Goal: Check status

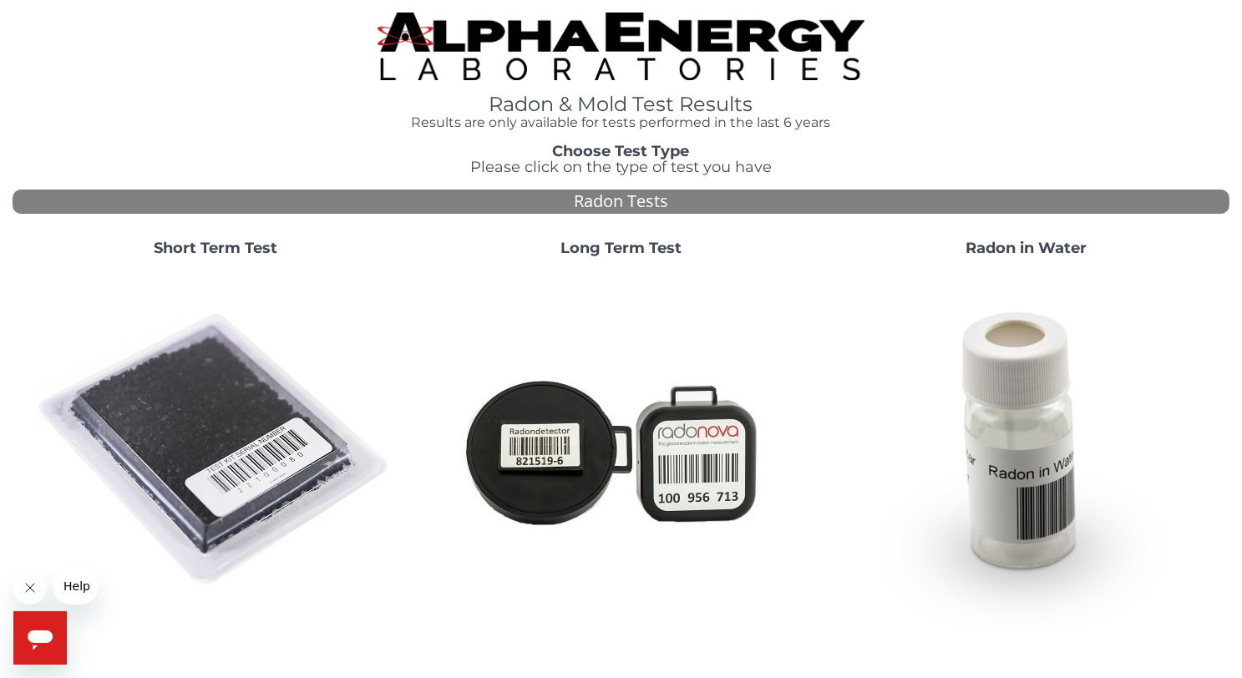
click at [205, 415] on img at bounding box center [215, 450] width 359 height 359
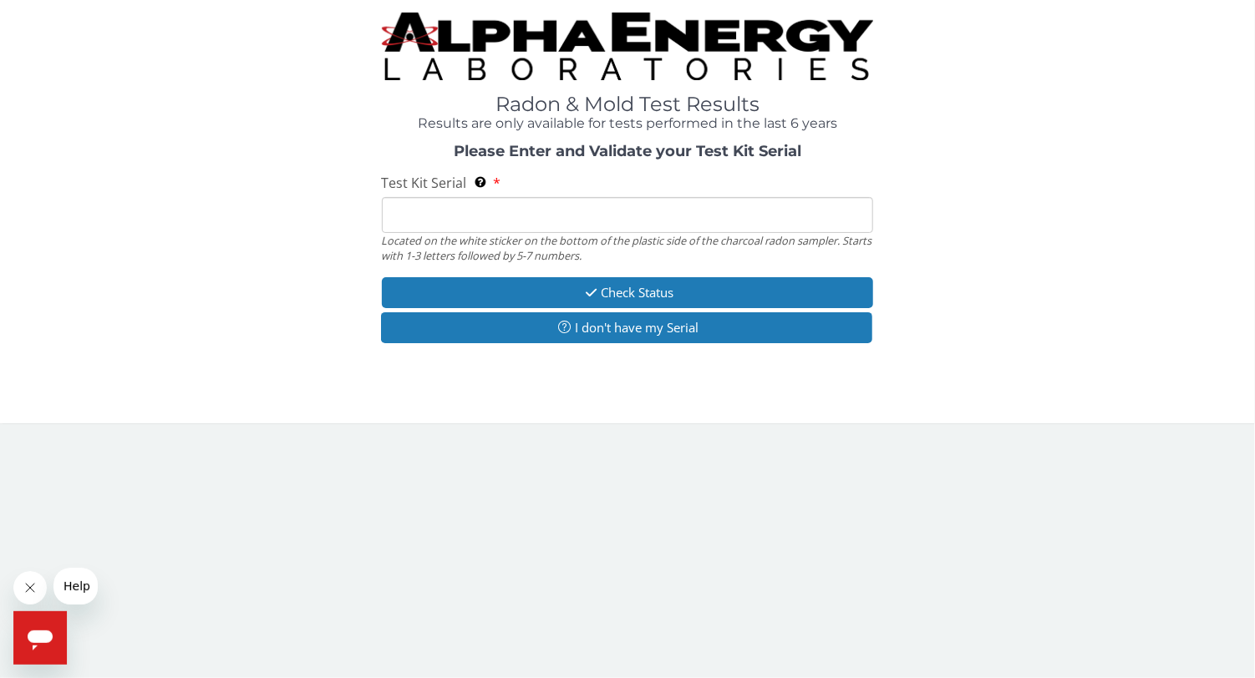
click at [408, 210] on input "Test Kit Serial Located on the white sticker on the bottom of the plastic side …" at bounding box center [628, 215] width 492 height 36
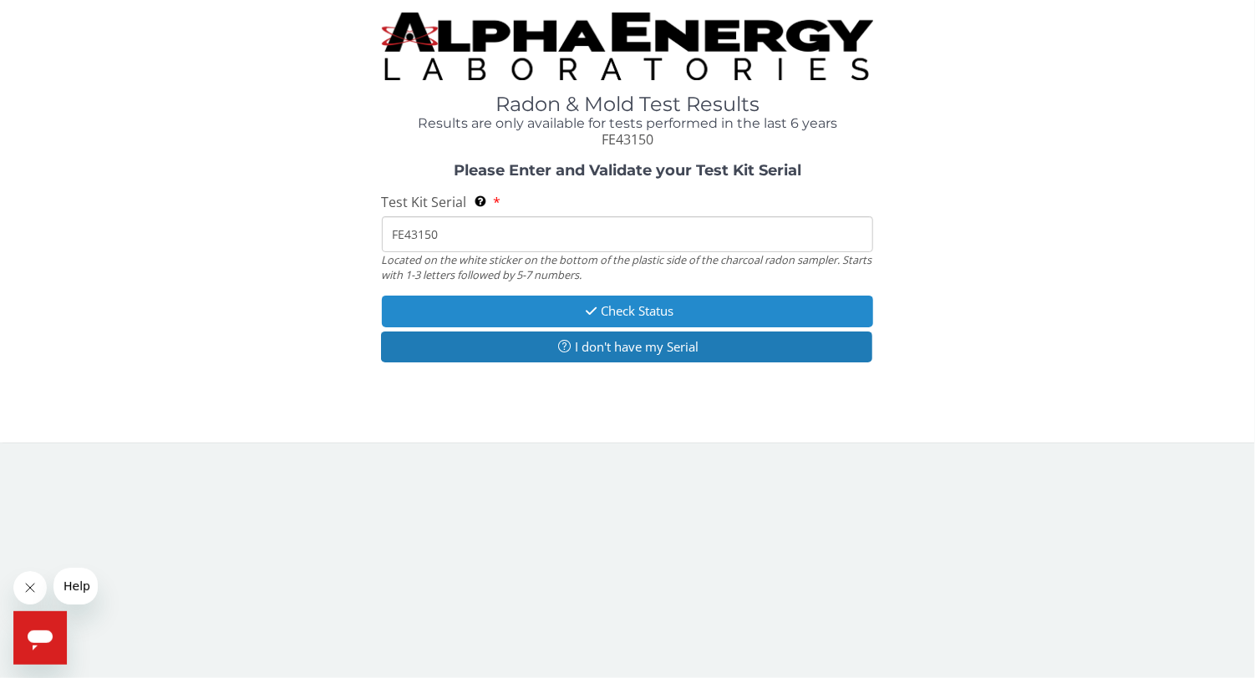
click at [453, 312] on button "Check Status" at bounding box center [628, 311] width 492 height 31
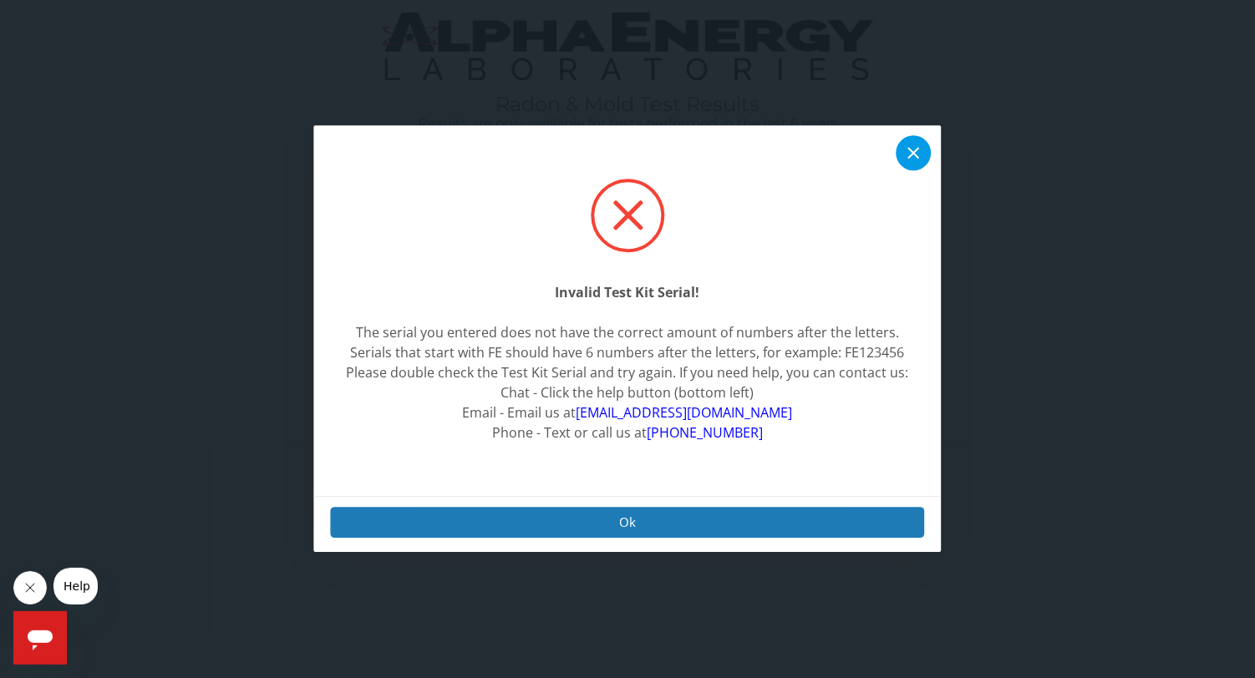
click at [909, 150] on icon at bounding box center [914, 154] width 12 height 12
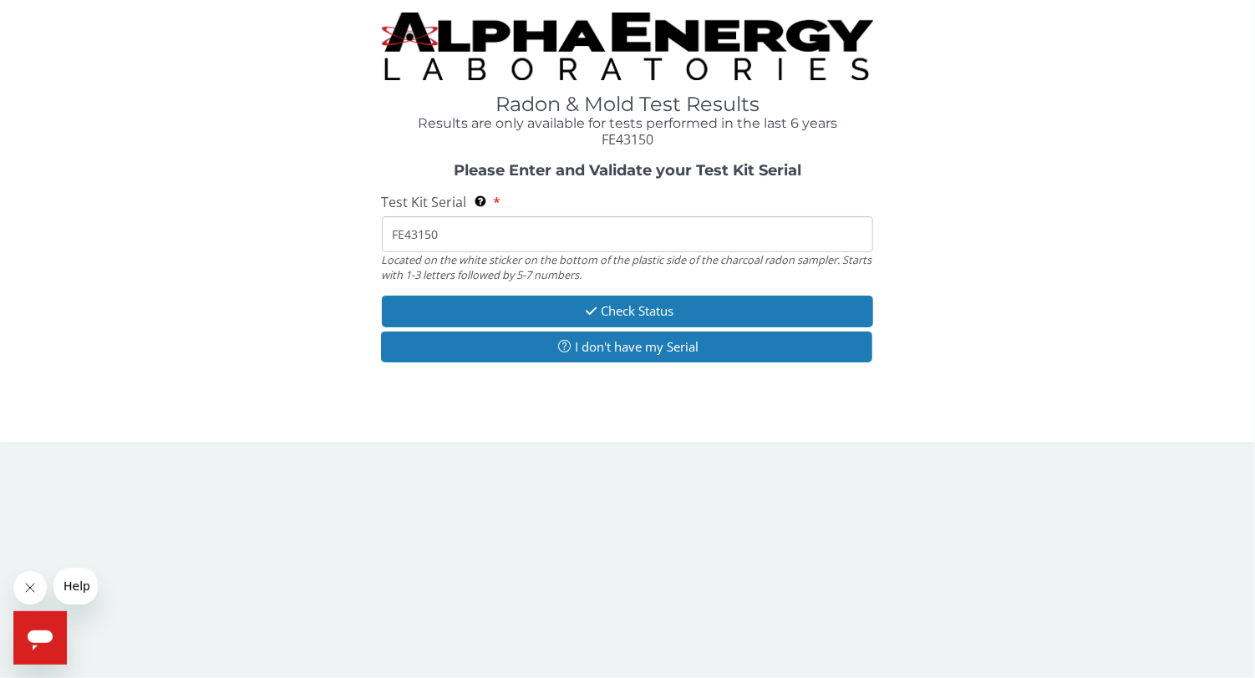
click at [427, 231] on input "FE43150" at bounding box center [628, 234] width 492 height 36
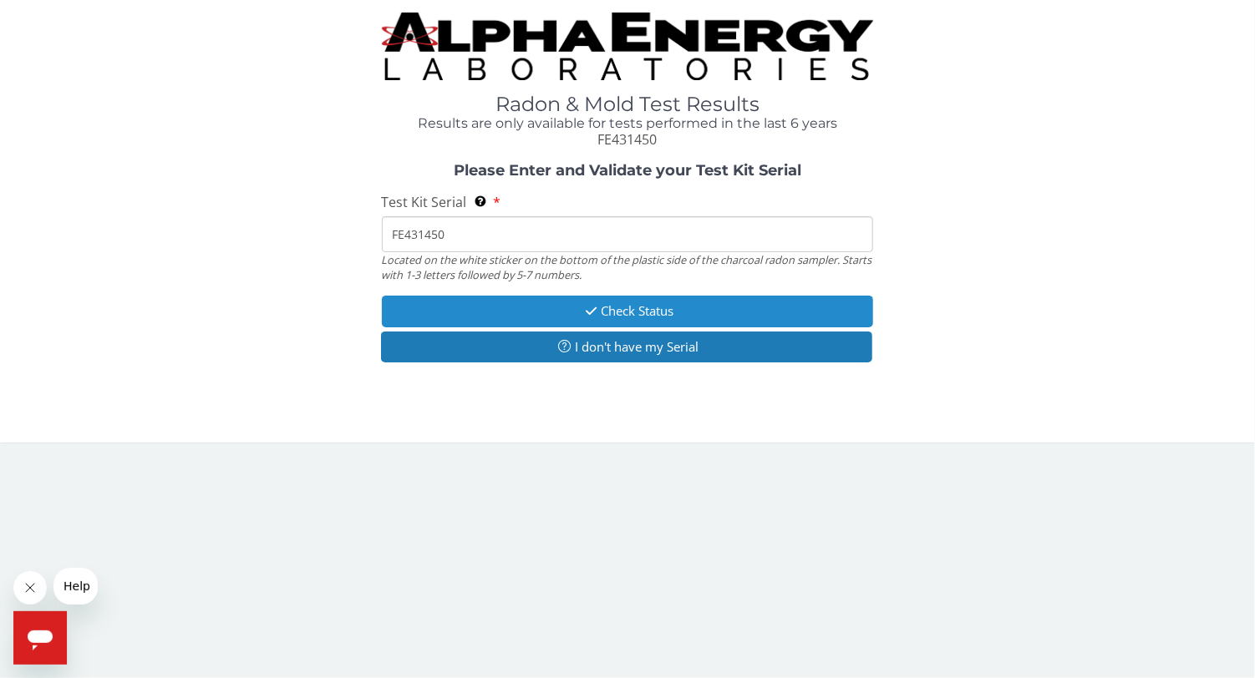
type input "FE431450"
click at [586, 313] on icon "button" at bounding box center [590, 311] width 19 height 13
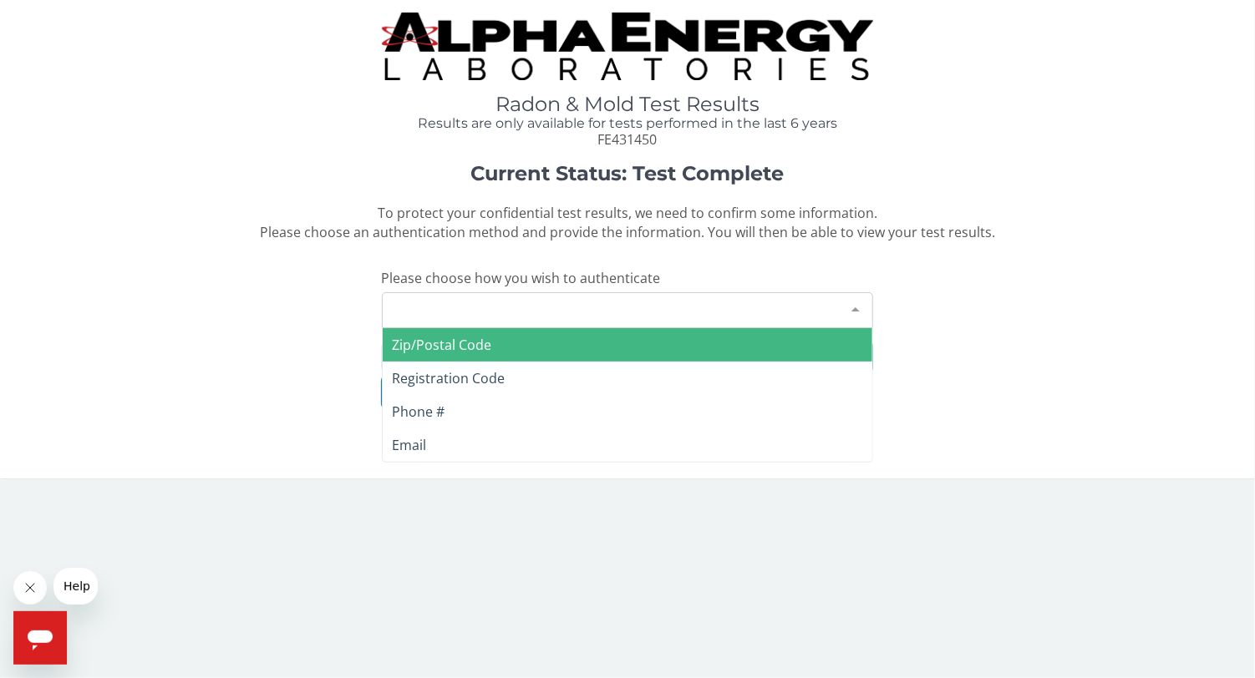
click at [587, 313] on div "Please make a selection" at bounding box center [628, 310] width 492 height 36
click at [545, 307] on div "Please make a selection" at bounding box center [628, 310] width 492 height 36
click at [538, 336] on span "Zip/Postal Code" at bounding box center [628, 344] width 490 height 33
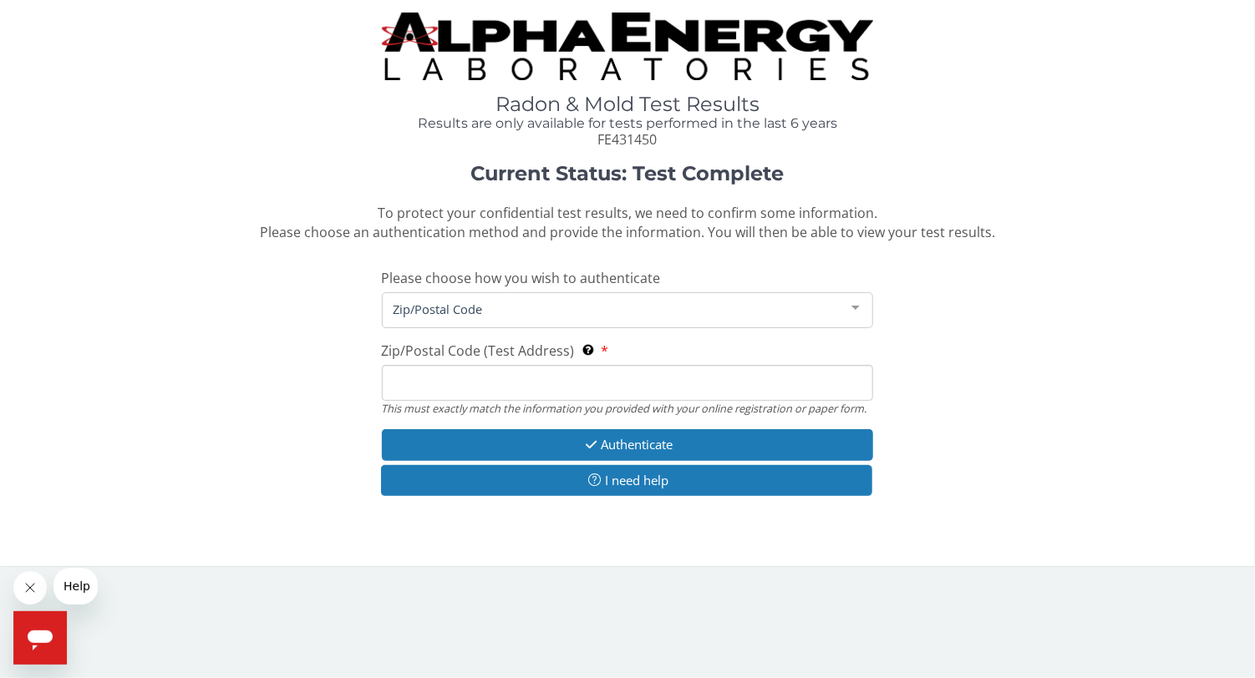
click at [511, 378] on input "Zip/Postal Code (Test Address) This must exactly match the information you prov…" at bounding box center [628, 383] width 492 height 36
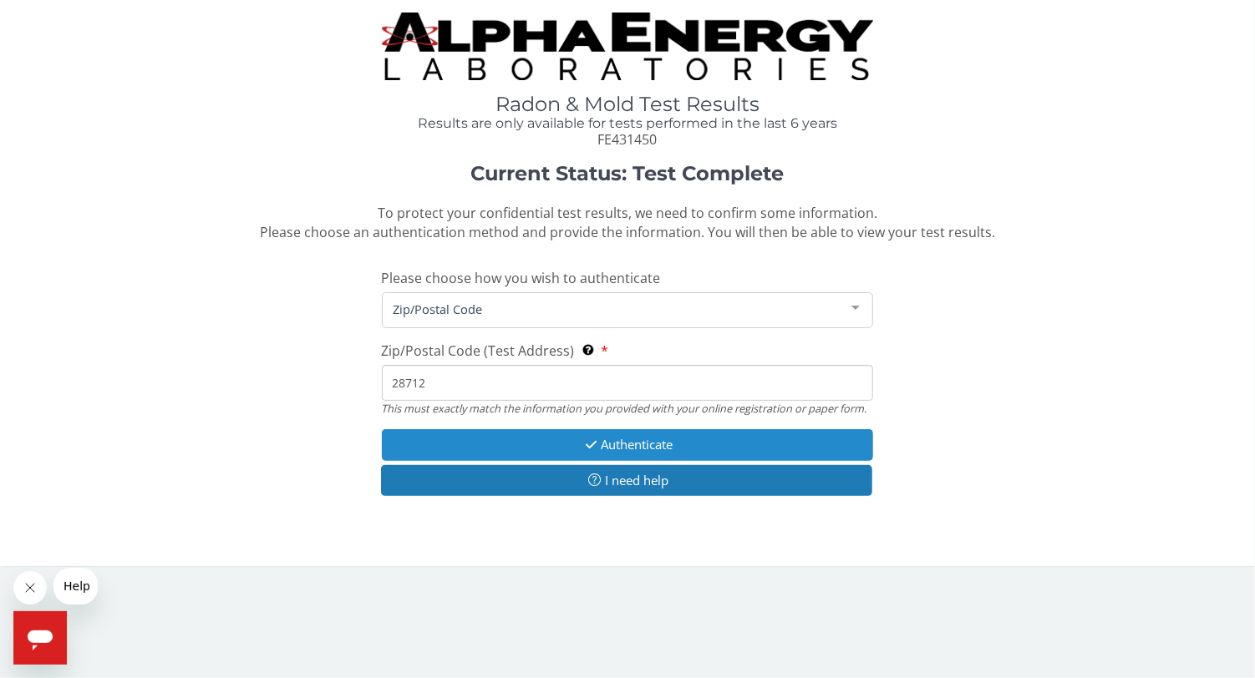
click at [534, 449] on button "Authenticate" at bounding box center [628, 444] width 492 height 31
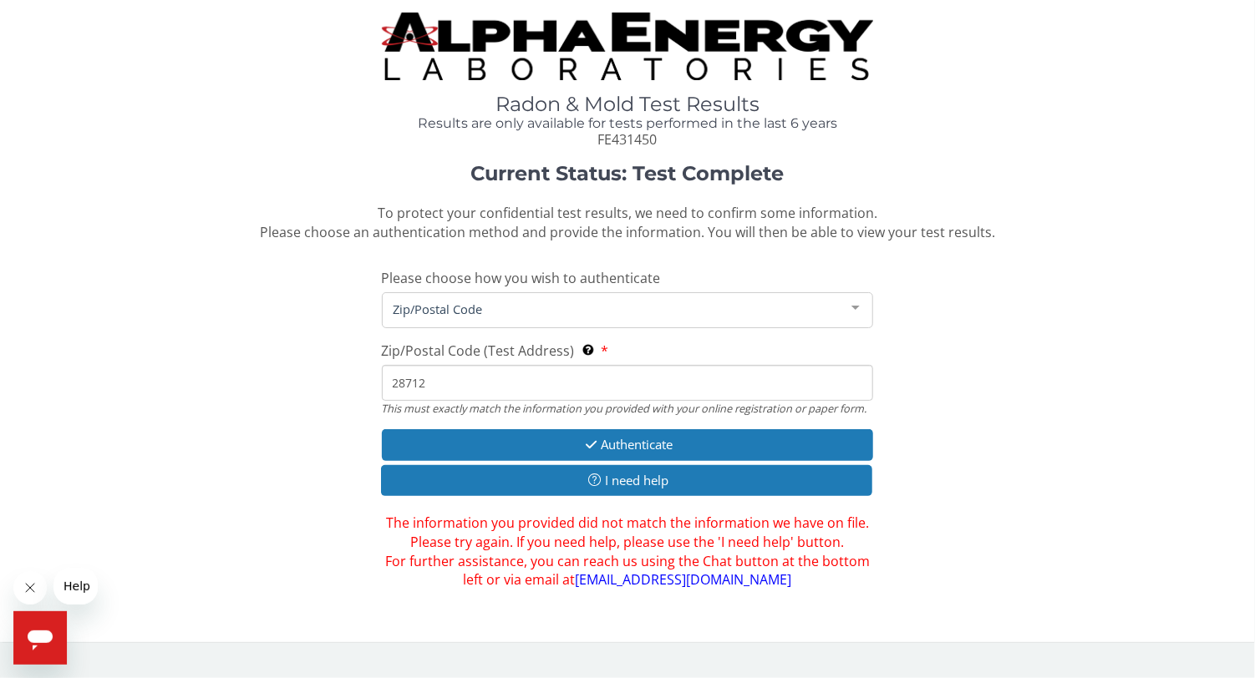
click at [452, 383] on input "28712" at bounding box center [628, 383] width 492 height 36
click at [437, 298] on div "Zip/Postal Code" at bounding box center [628, 310] width 492 height 36
drag, startPoint x: 1004, startPoint y: 350, endPoint x: 993, endPoint y: 350, distance: 10.9
click at [1002, 350] on div "Current Status: Test Complete To protect your confidential test results, we nee…" at bounding box center [627, 376] width 1229 height 427
click at [499, 387] on input "28712" at bounding box center [628, 383] width 492 height 36
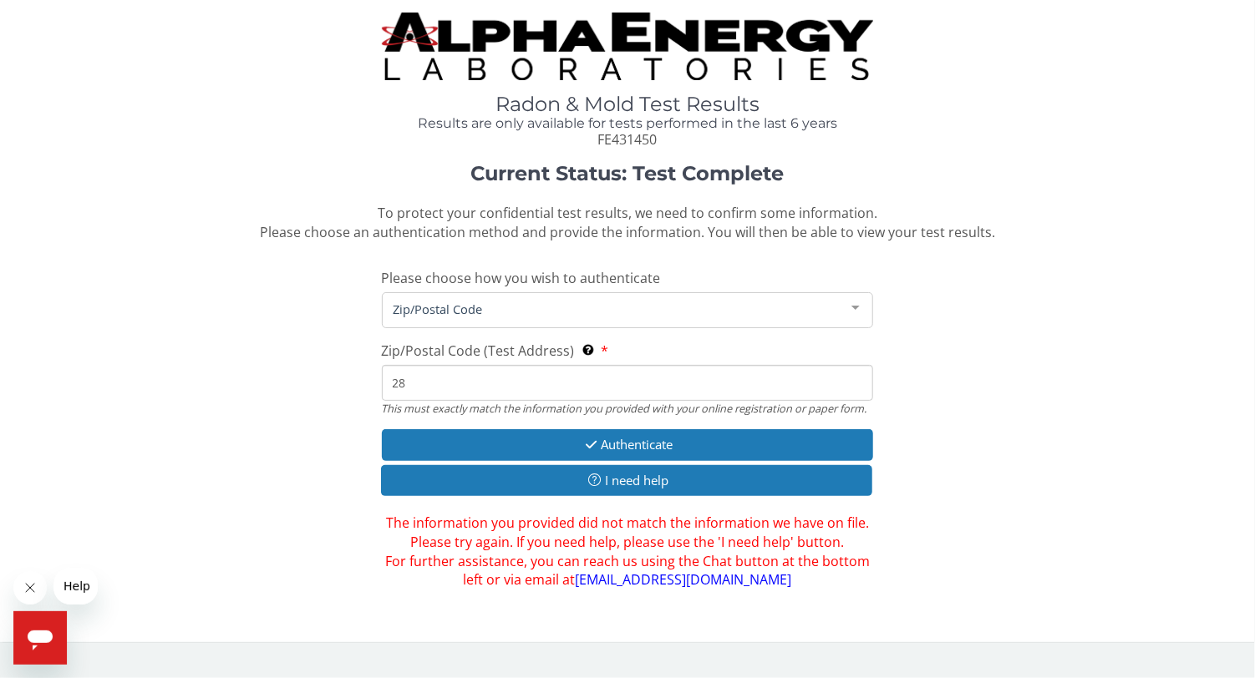
type input "2"
click at [1002, 352] on div "Current Status: Test Complete To protect your confidential test results, we nee…" at bounding box center [627, 376] width 1229 height 427
click at [496, 312] on span "Zip/Postal Code" at bounding box center [614, 309] width 450 height 18
